Goal: Task Accomplishment & Management: Complete application form

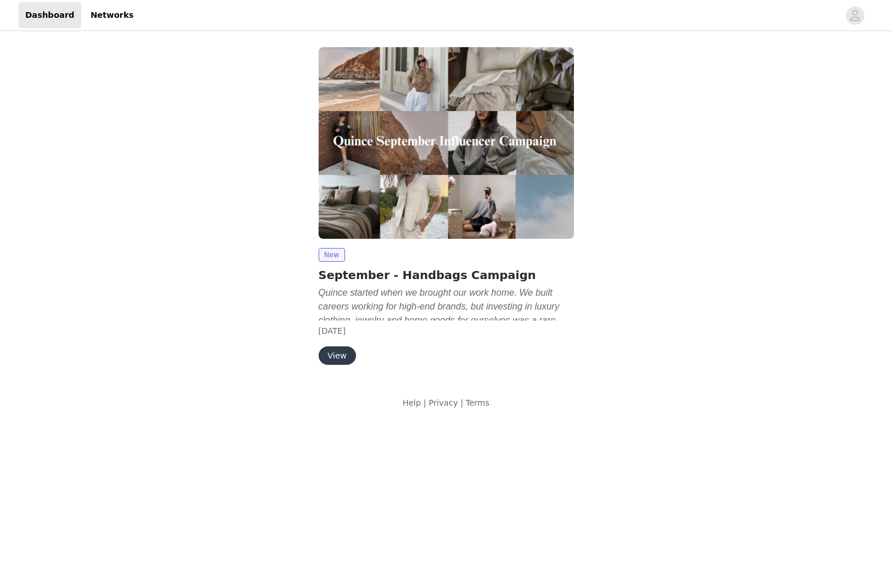
click at [506, 308] on em "Quince started when we brought our work home. We built careers working for high…" at bounding box center [441, 327] width 245 height 79
click at [339, 355] on button "View" at bounding box center [337, 355] width 37 height 18
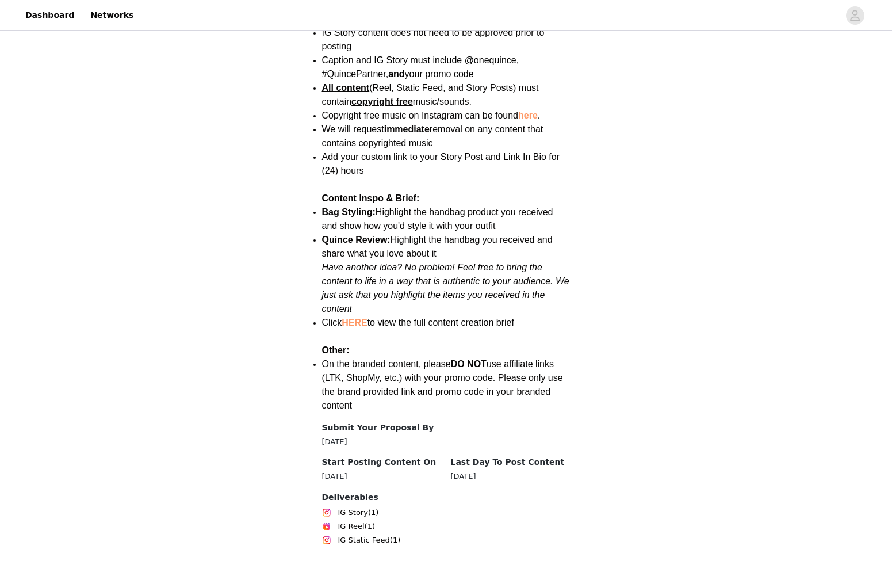
scroll to position [1476, 0]
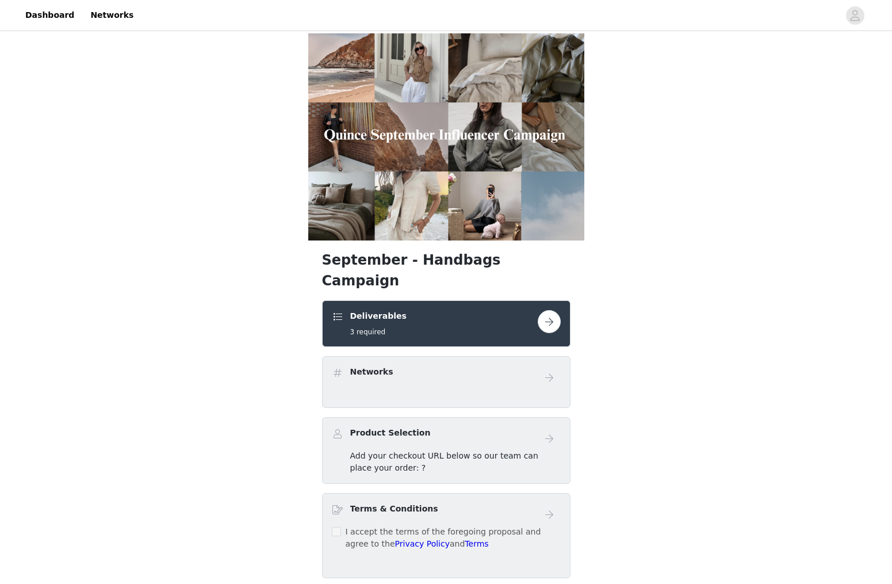
click at [709, 451] on div "September - Handbags Campaign Deliverables 3 required Networks Product Selectio…" at bounding box center [446, 317] width 892 height 568
click at [556, 310] on button "button" at bounding box center [549, 321] width 23 height 23
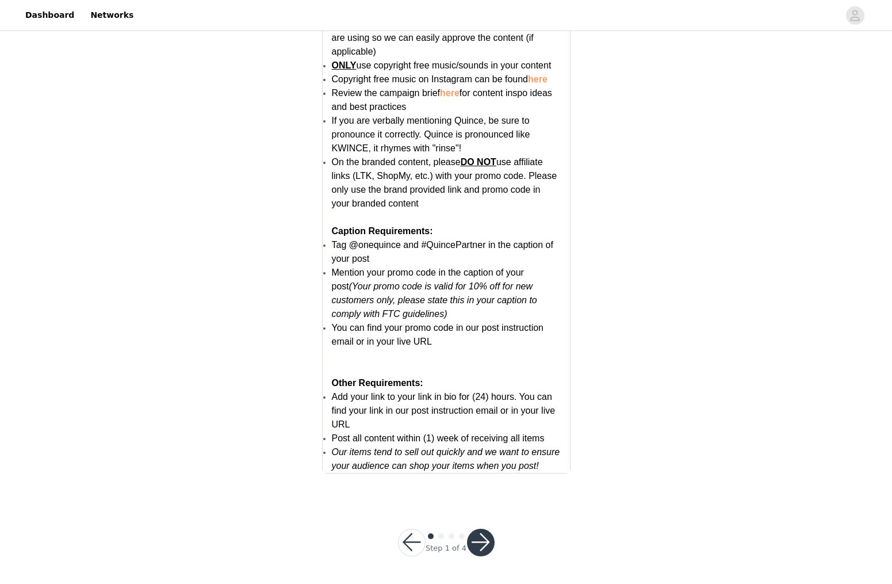
scroll to position [2152, 0]
click at [480, 541] on button "button" at bounding box center [481, 543] width 28 height 28
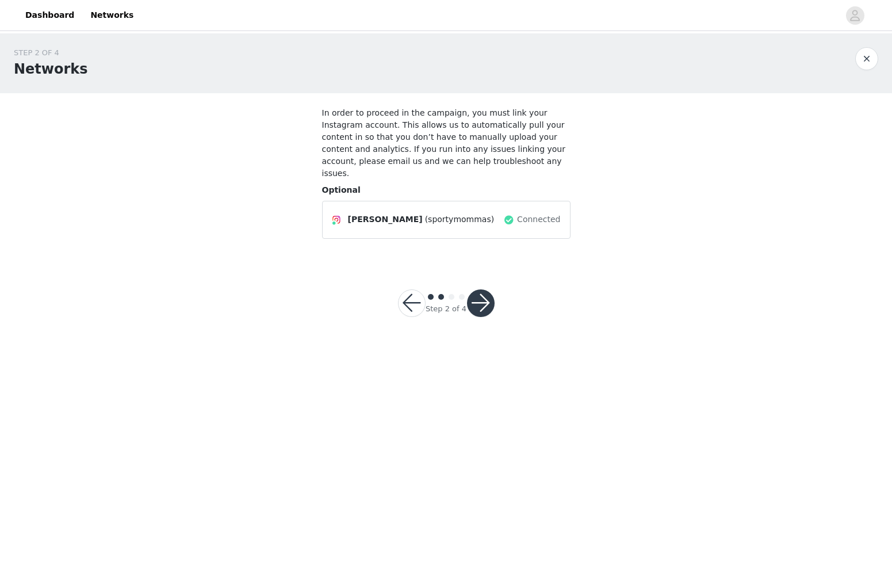
click at [485, 299] on button "button" at bounding box center [481, 303] width 28 height 28
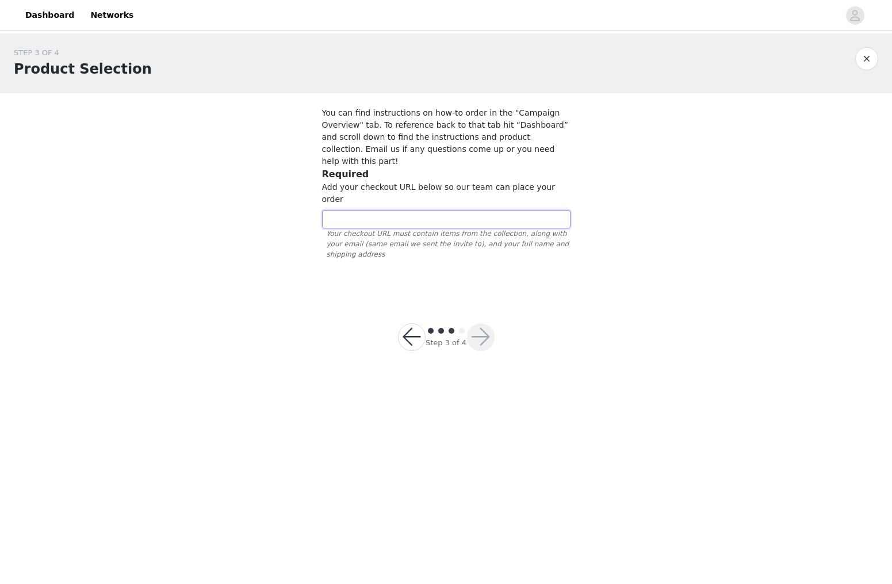
click at [472, 210] on input "text" at bounding box center [446, 219] width 248 height 18
click at [708, 150] on div "STEP 3 OF 4 Product Selection You can find instructions on how-to order in the …" at bounding box center [446, 164] width 892 height 262
click at [48, 12] on link "Dashboard" at bounding box center [49, 15] width 63 height 26
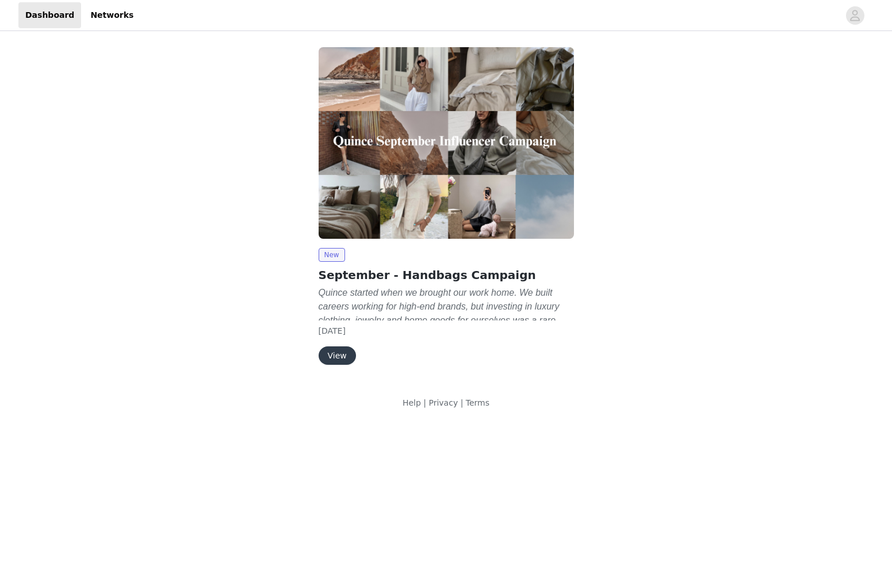
click at [529, 293] on em "Quince started when we brought our work home. We built careers working for high…" at bounding box center [441, 327] width 245 height 79
click at [458, 300] on p "Quince started when we brought our work home. We built careers working for high…" at bounding box center [446, 306] width 255 height 41
click at [339, 354] on button "View" at bounding box center [337, 355] width 37 height 18
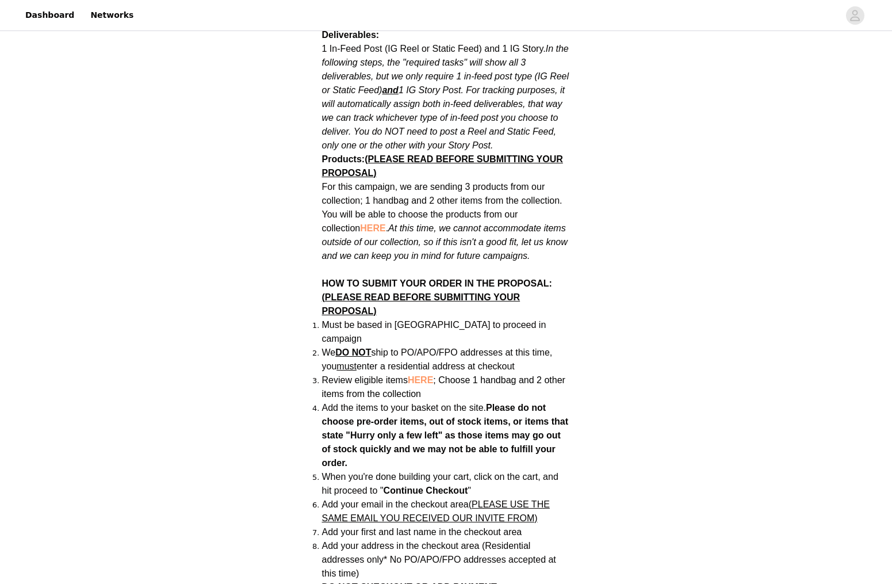
scroll to position [681, 0]
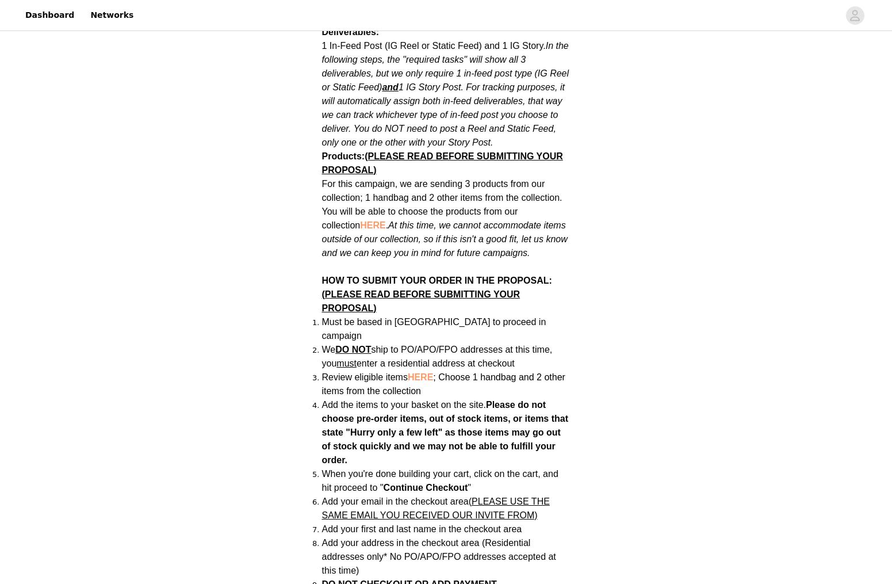
click at [422, 372] on span "HERE" at bounding box center [420, 377] width 25 height 10
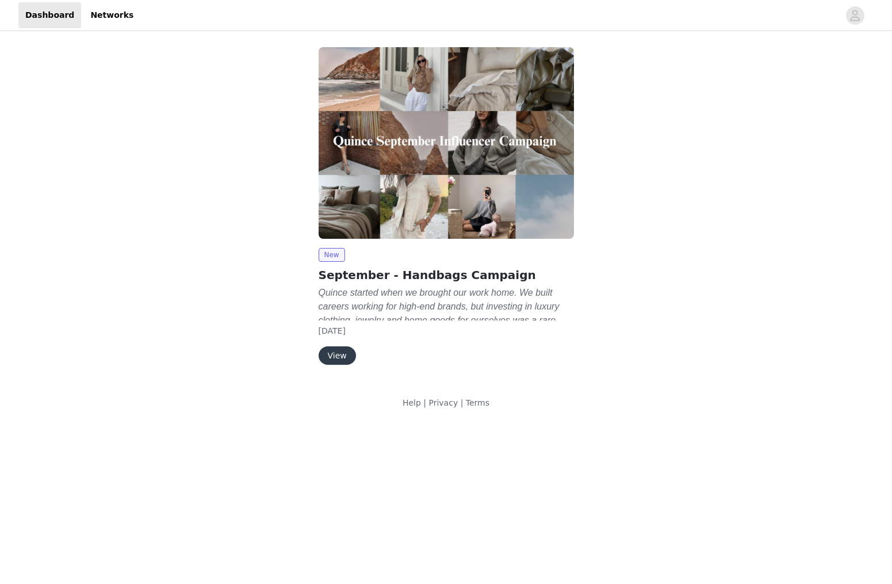
click at [339, 354] on button "View" at bounding box center [337, 355] width 37 height 18
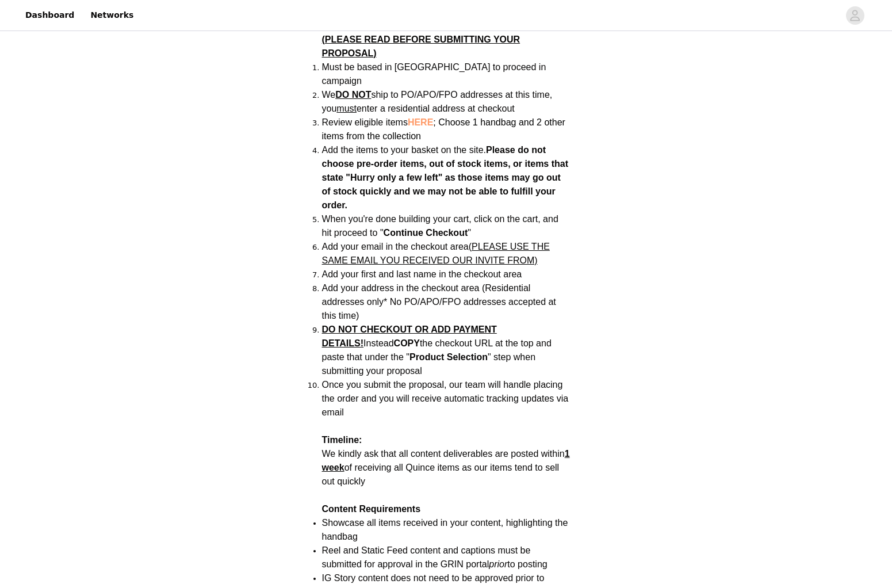
scroll to position [938, 0]
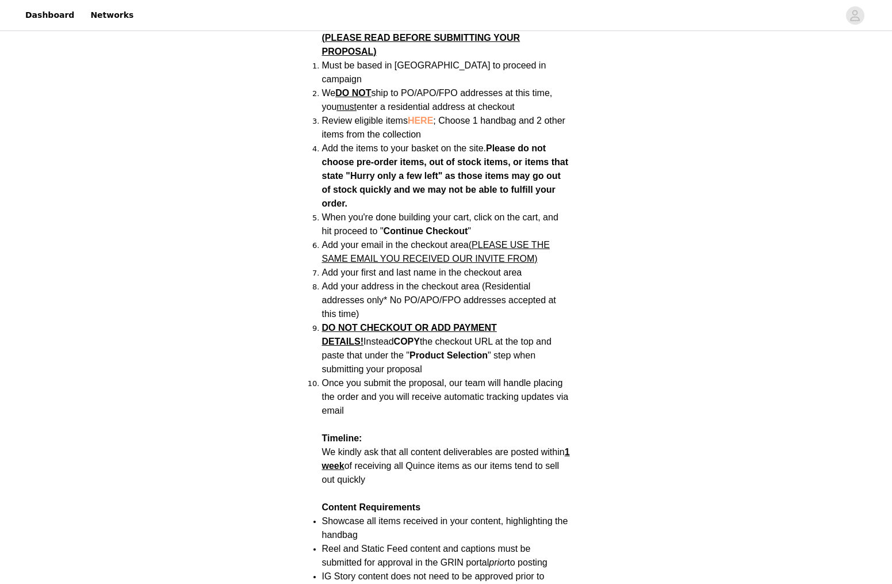
click at [609, 385] on div "Back Quince September - Handbags Campaign Campaign Overview Quince started when…" at bounding box center [446, 105] width 892 height 2018
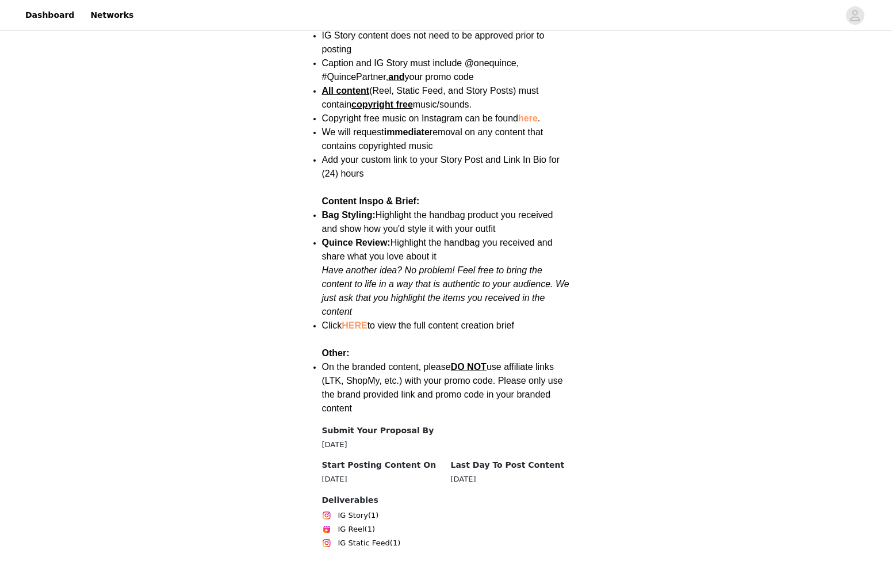
scroll to position [1476, 0]
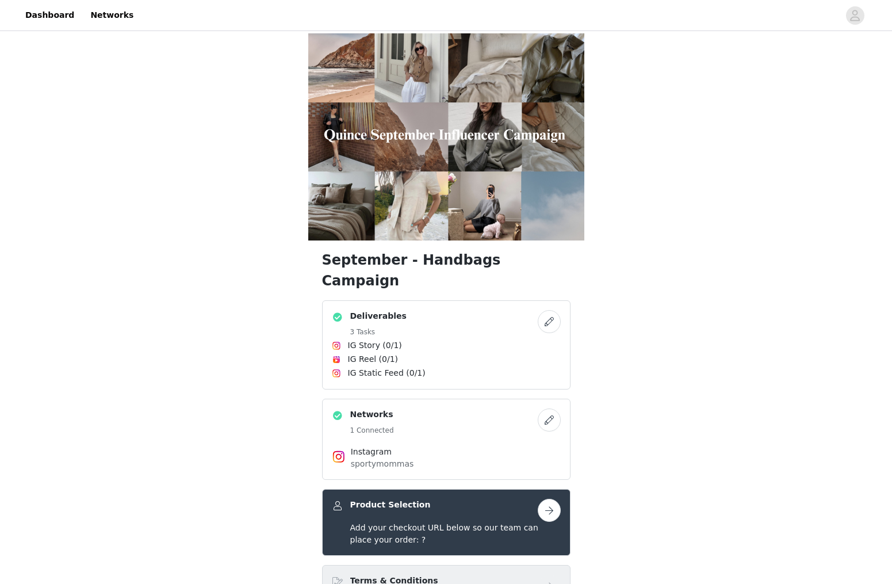
click at [664, 476] on div "September - Handbags Campaign Deliverables 3 Tasks IG Story (0/1) IG Reel (0/1)…" at bounding box center [446, 353] width 892 height 640
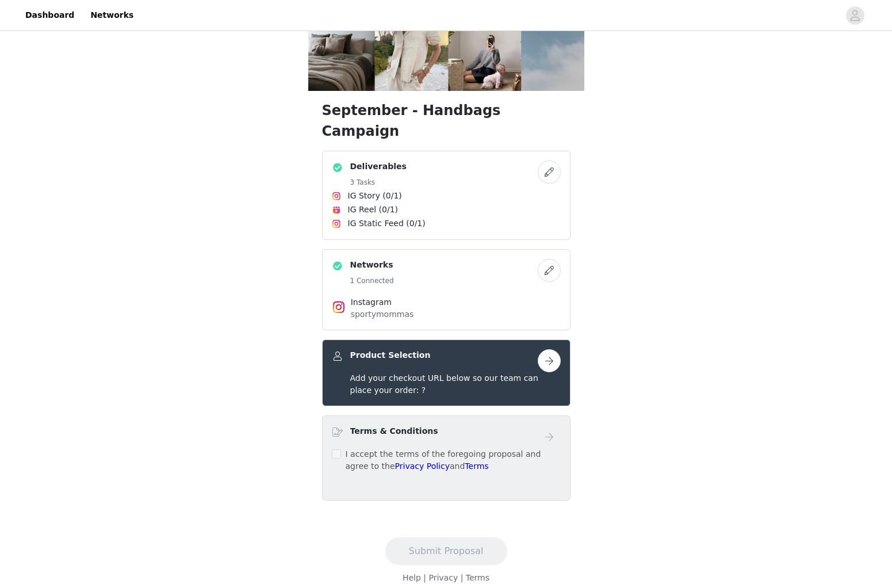
scroll to position [143, 0]
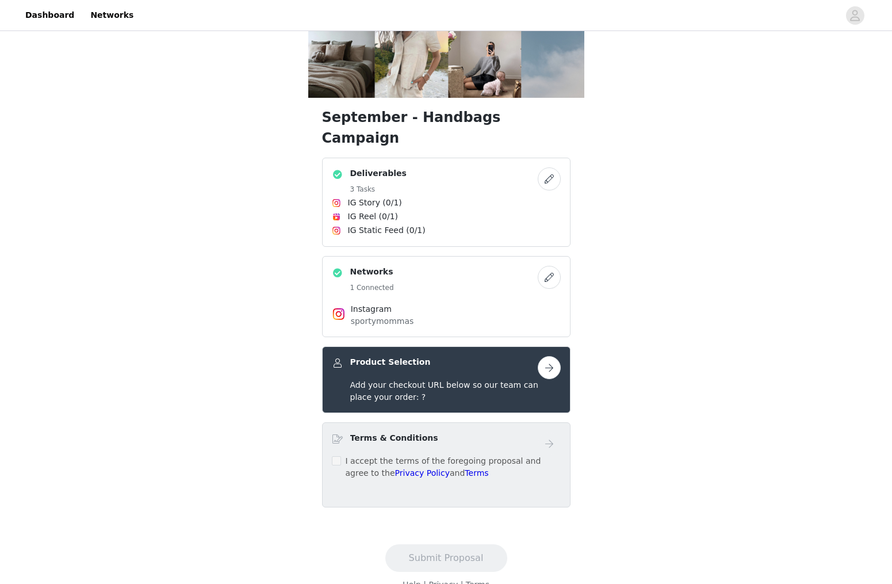
click at [549, 356] on button "button" at bounding box center [549, 367] width 23 height 23
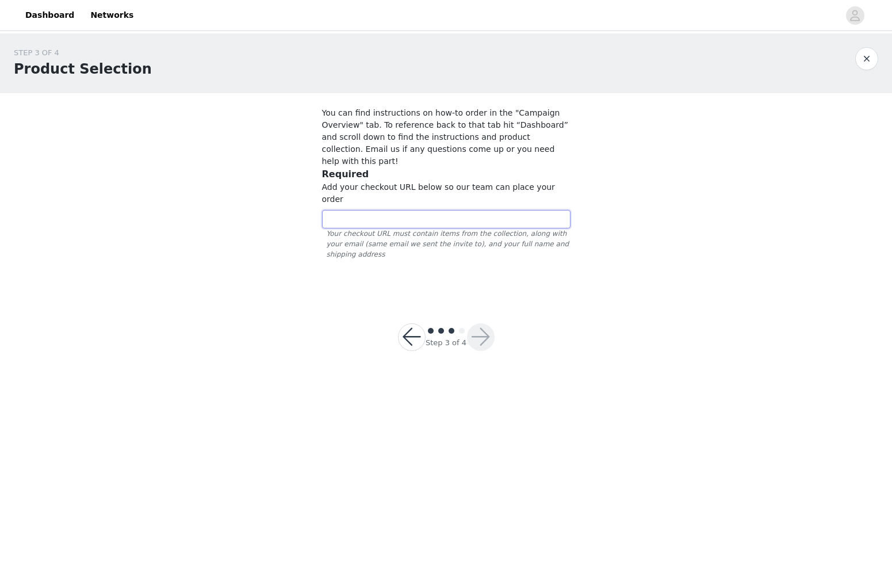
click at [417, 210] on input "text" at bounding box center [446, 219] width 248 height 18
paste input "[URL][DOMAIN_NAME]"
type input "[URL][DOMAIN_NAME]"
click at [482, 323] on button "button" at bounding box center [481, 337] width 28 height 28
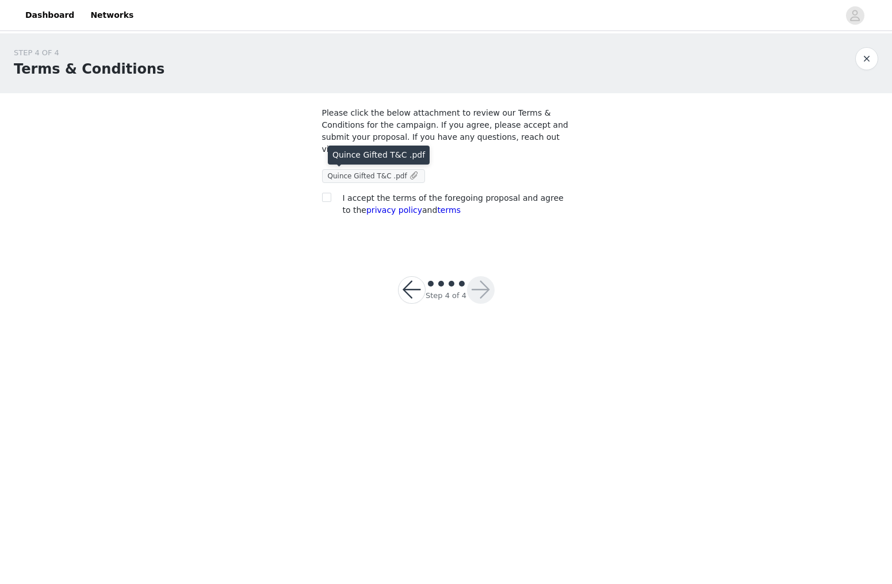
click at [396, 174] on span "Quince Gifted T&C .pdf" at bounding box center [367, 176] width 79 height 8
click at [326, 198] on input "checkbox" at bounding box center [326, 197] width 8 height 8
checkbox input "true"
click at [487, 289] on button "button" at bounding box center [481, 290] width 28 height 28
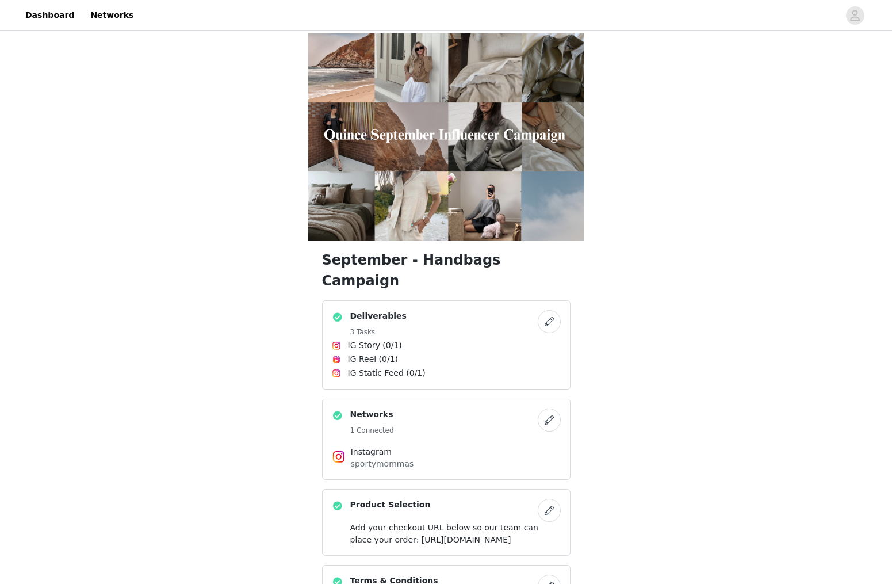
click at [672, 366] on div "September - Handbags Campaign Deliverables 3 Tasks IG Story (0/1) IG Reel (0/1)…" at bounding box center [446, 353] width 892 height 640
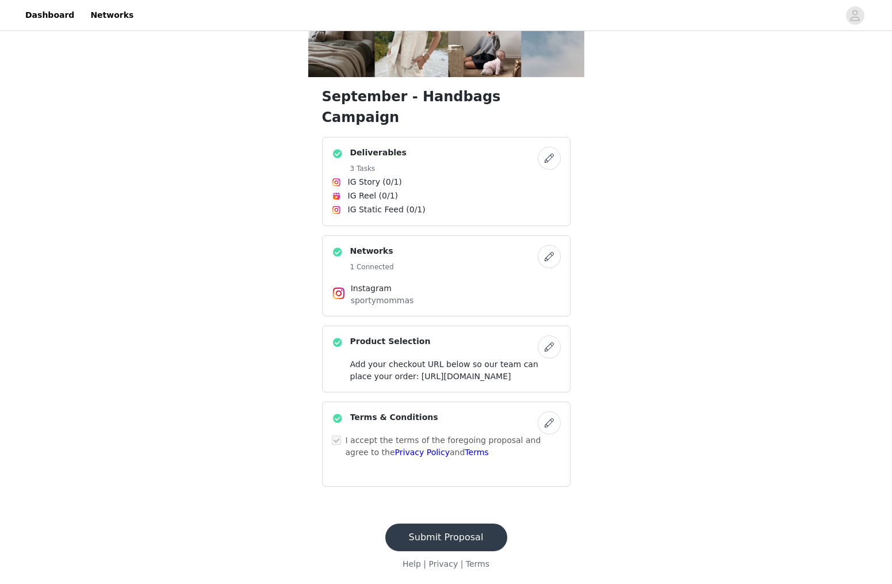
scroll to position [179, 0]
click at [442, 533] on button "Submit Proposal" at bounding box center [446, 537] width 122 height 28
